Goal: Task Accomplishment & Management: Use online tool/utility

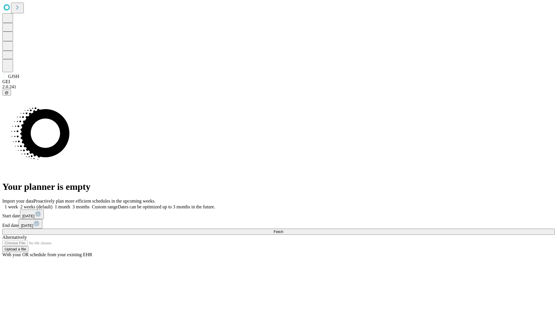
click at [283, 230] on span "Fetch" at bounding box center [278, 232] width 10 height 4
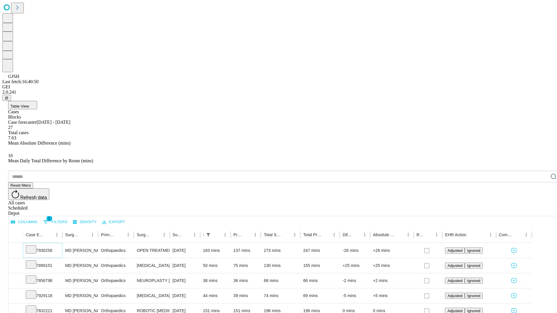
click at [34, 246] on icon at bounding box center [31, 249] width 6 height 6
